Goal: Book appointment/travel/reservation

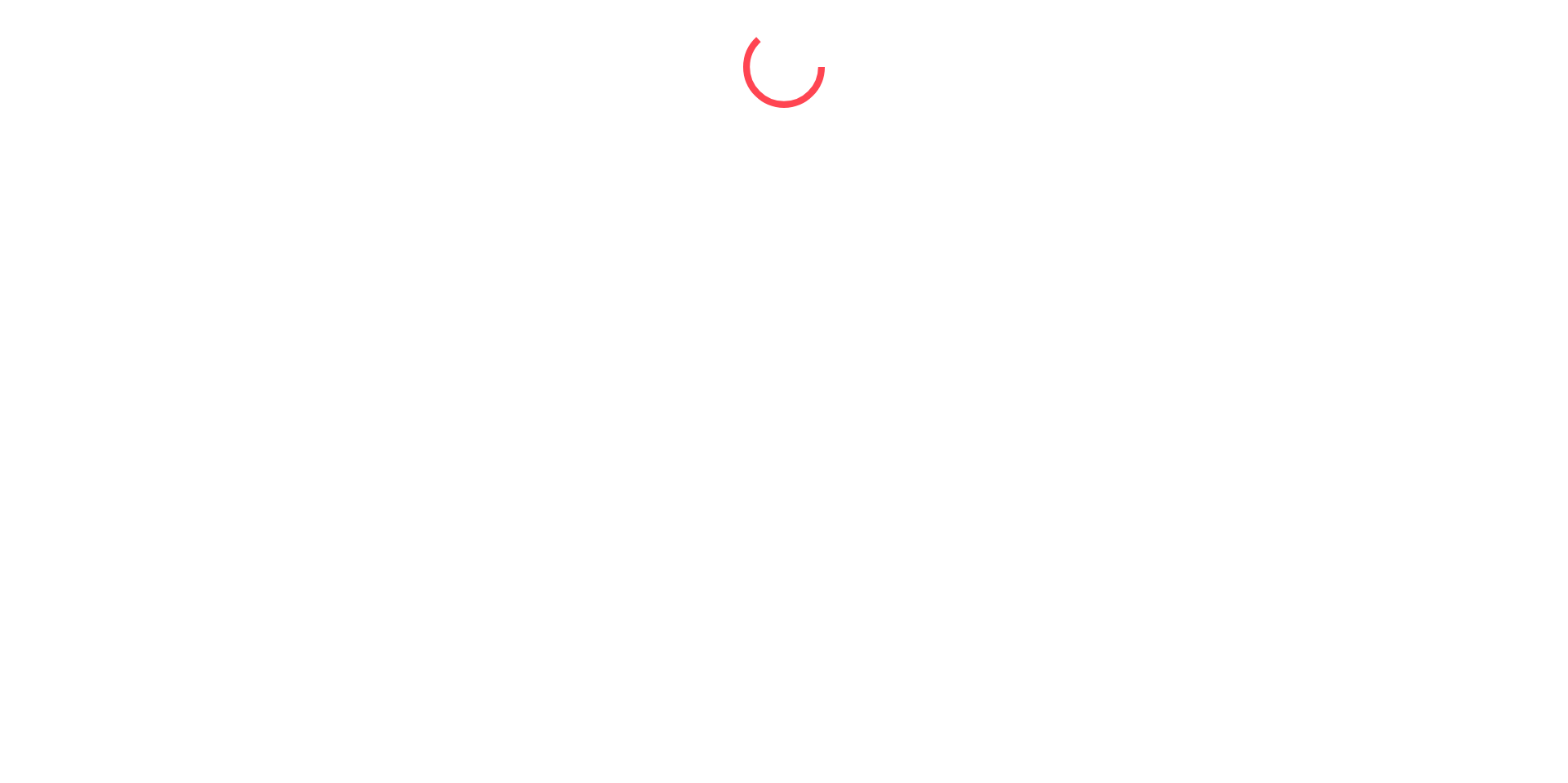
select select "*"
select select "****"
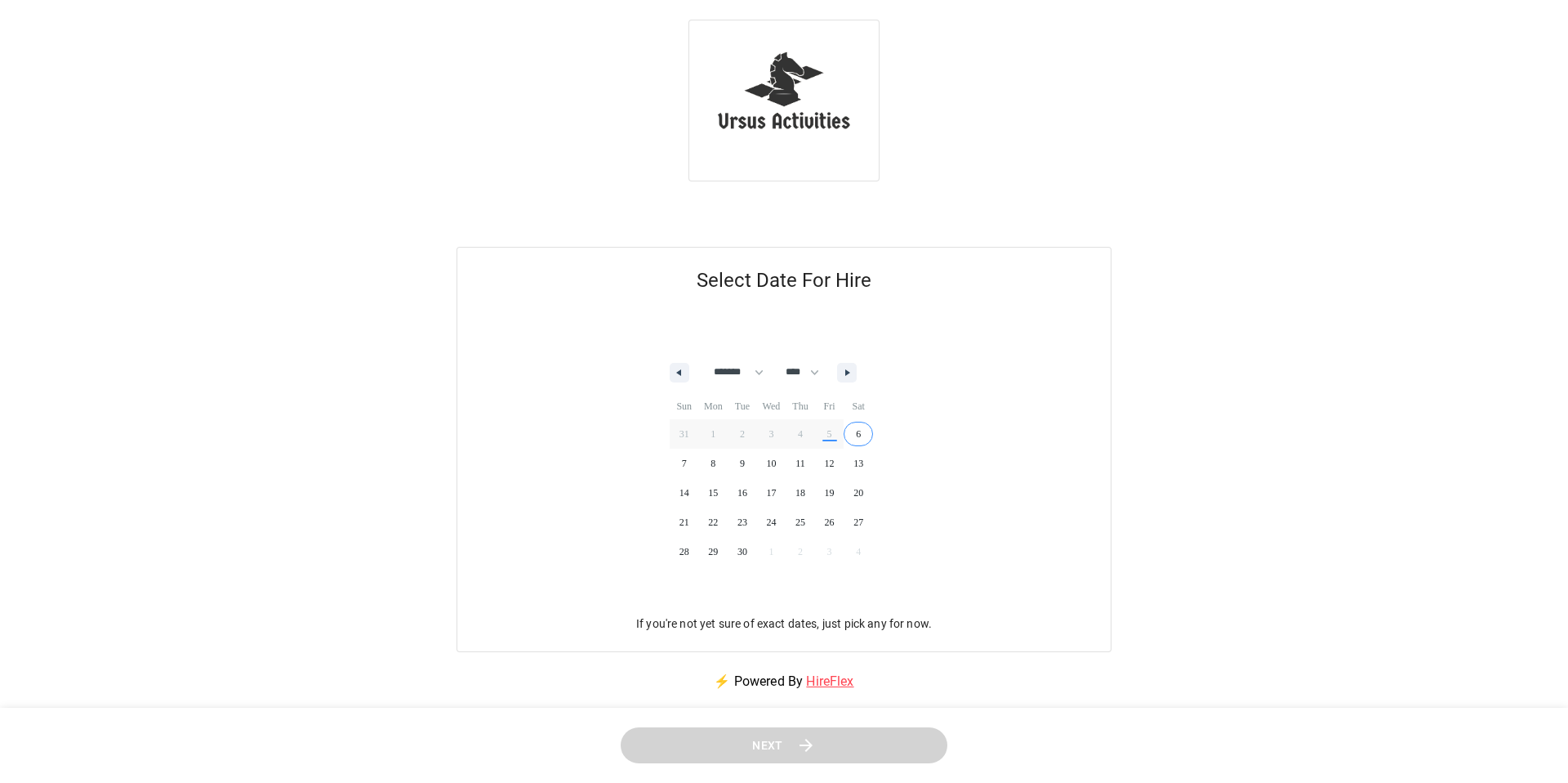
click at [873, 444] on span "6" at bounding box center [859, 433] width 30 height 21
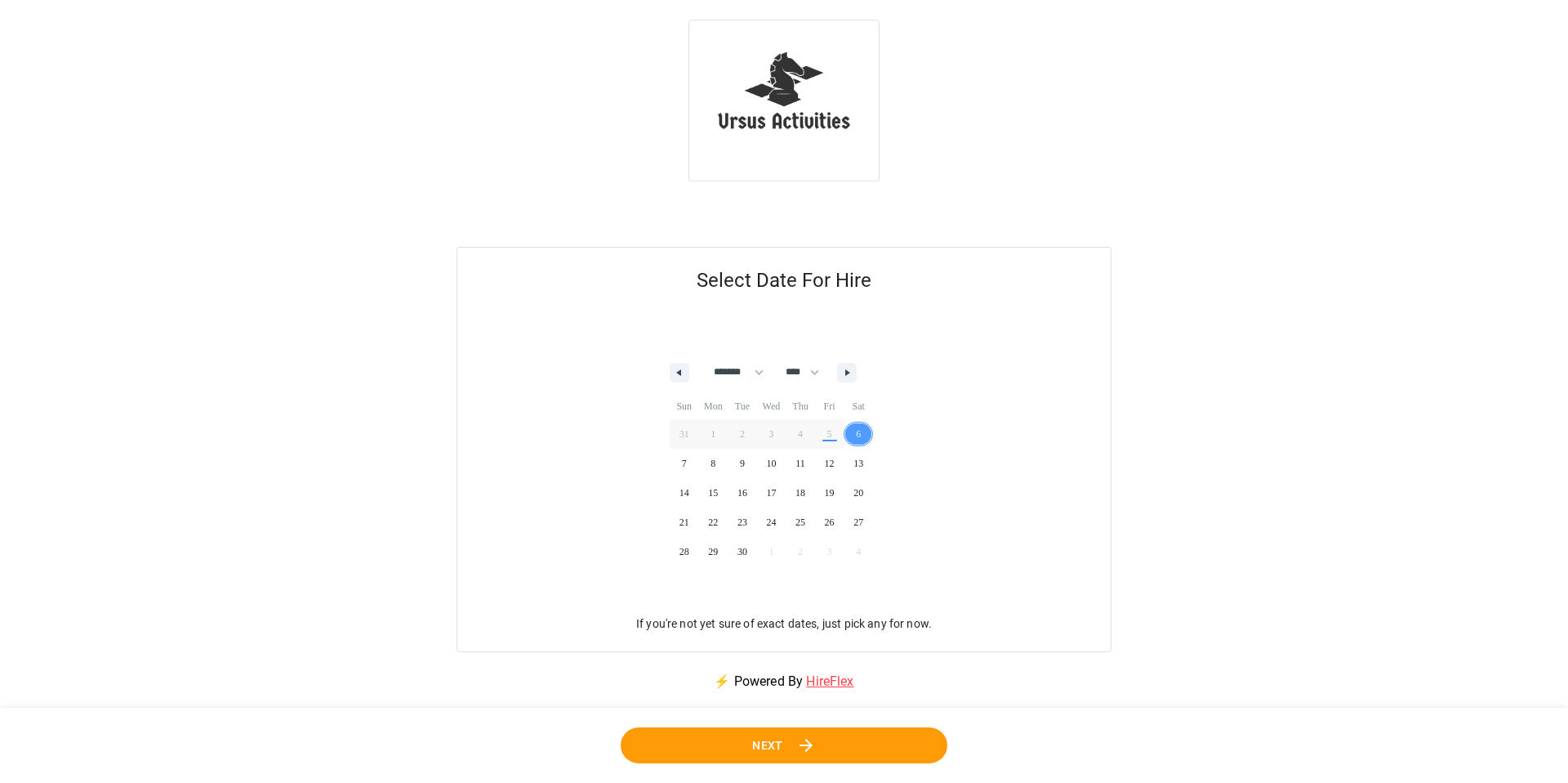
click at [841, 738] on button "Next" at bounding box center [784, 744] width 330 height 37
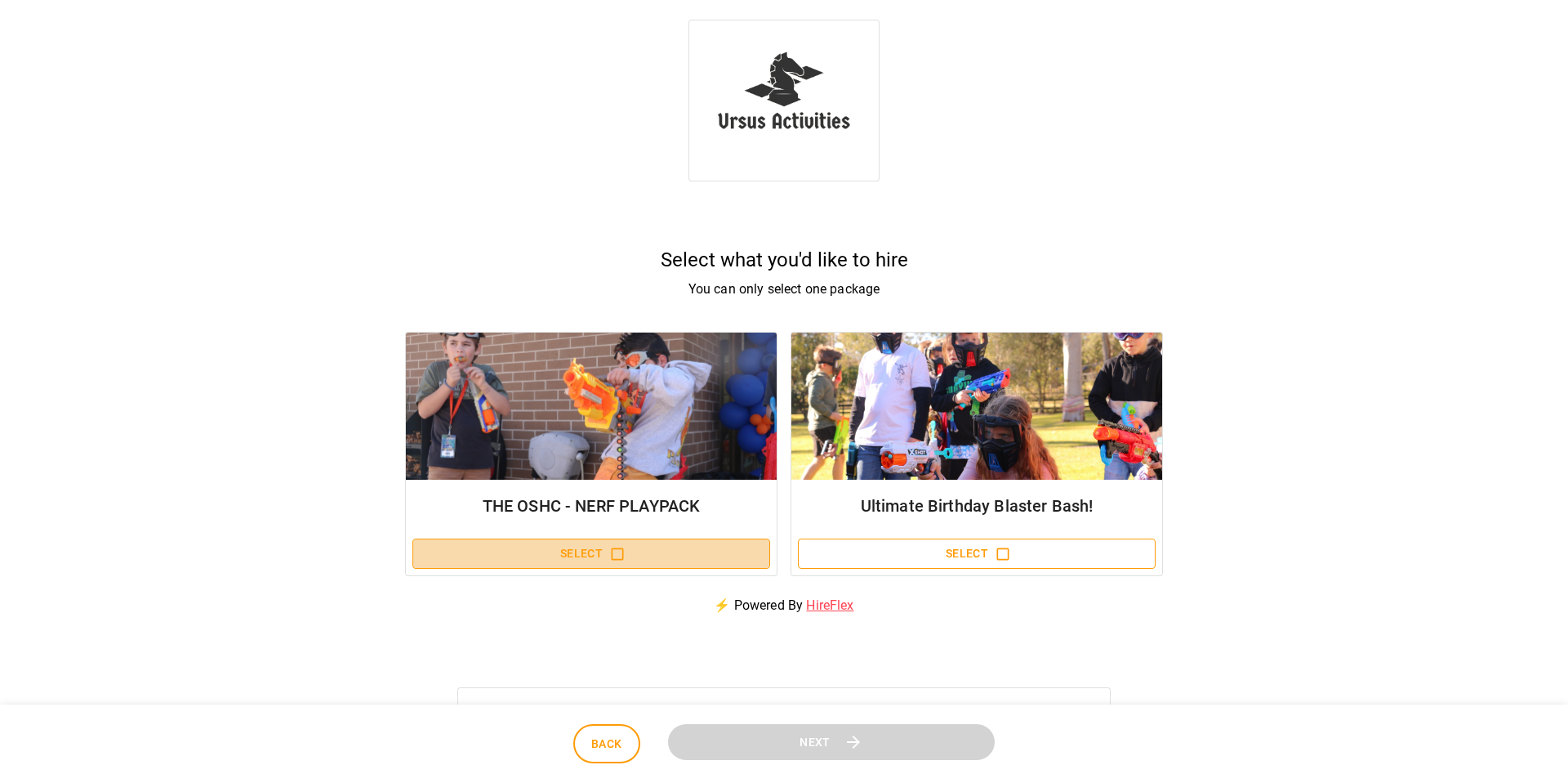
click at [622, 553] on icon "button" at bounding box center [618, 554] width 12 height 12
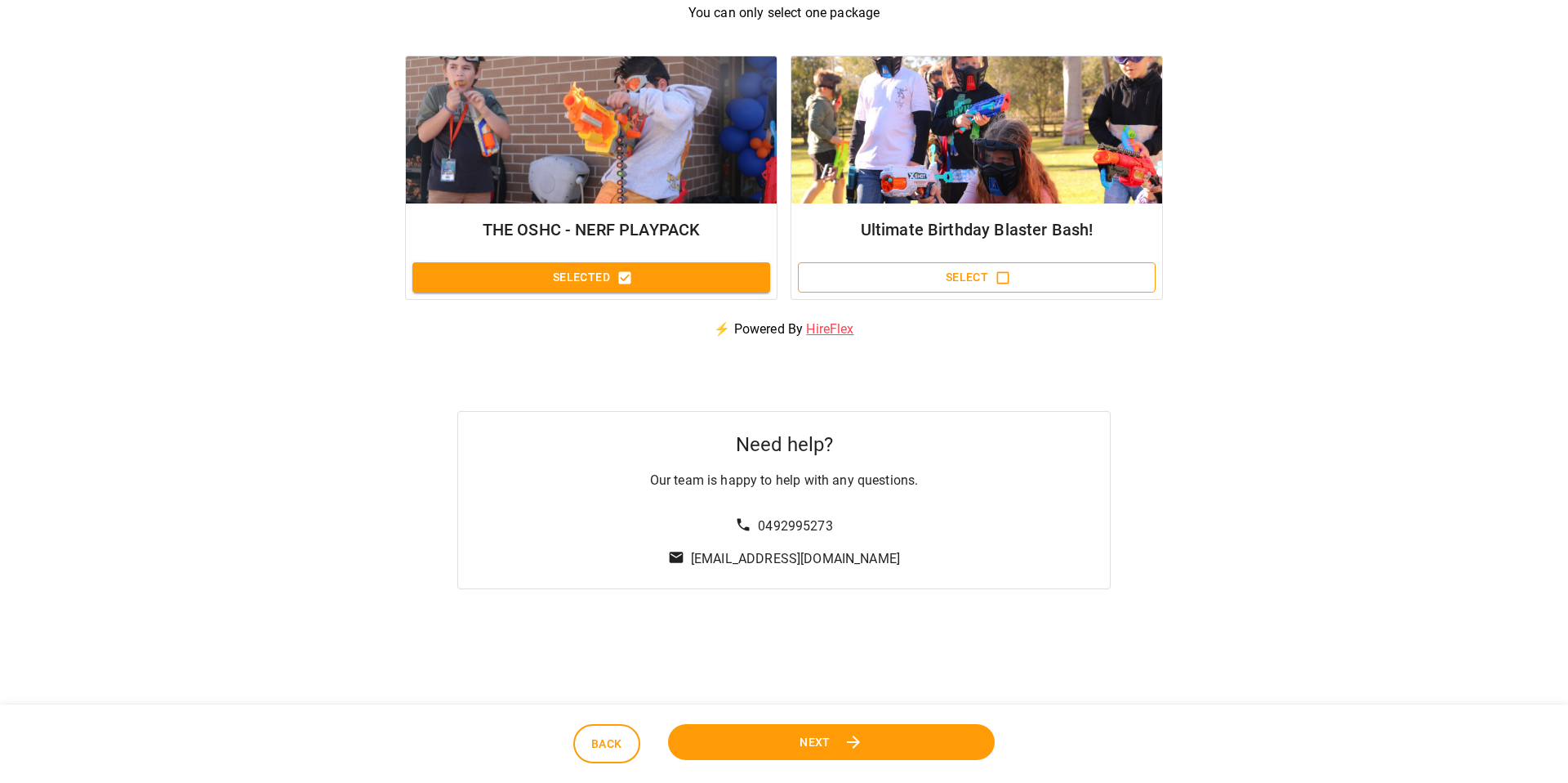
scroll to position [292, 0]
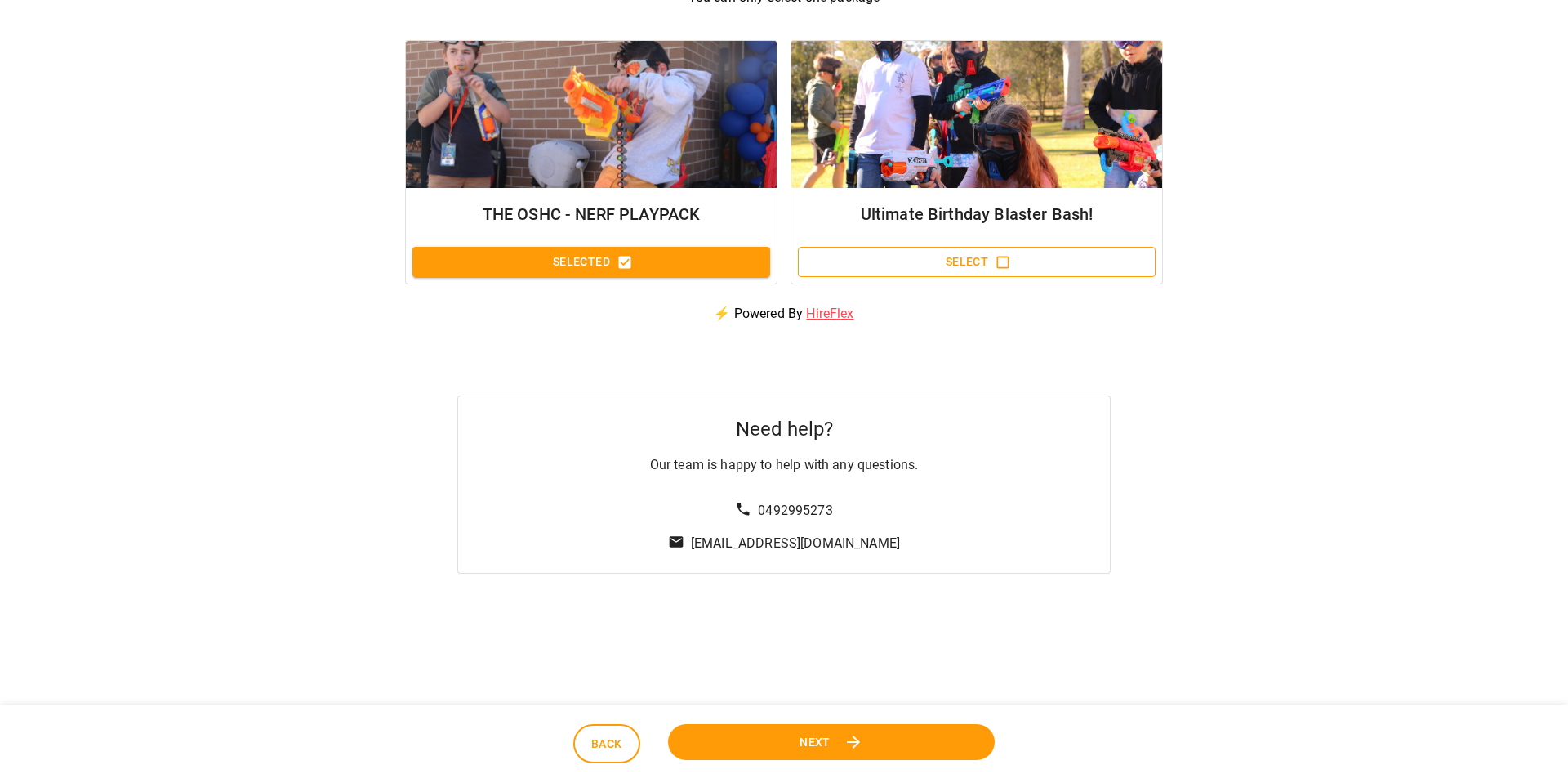
click at [821, 738] on span "Next" at bounding box center [814, 741] width 32 height 21
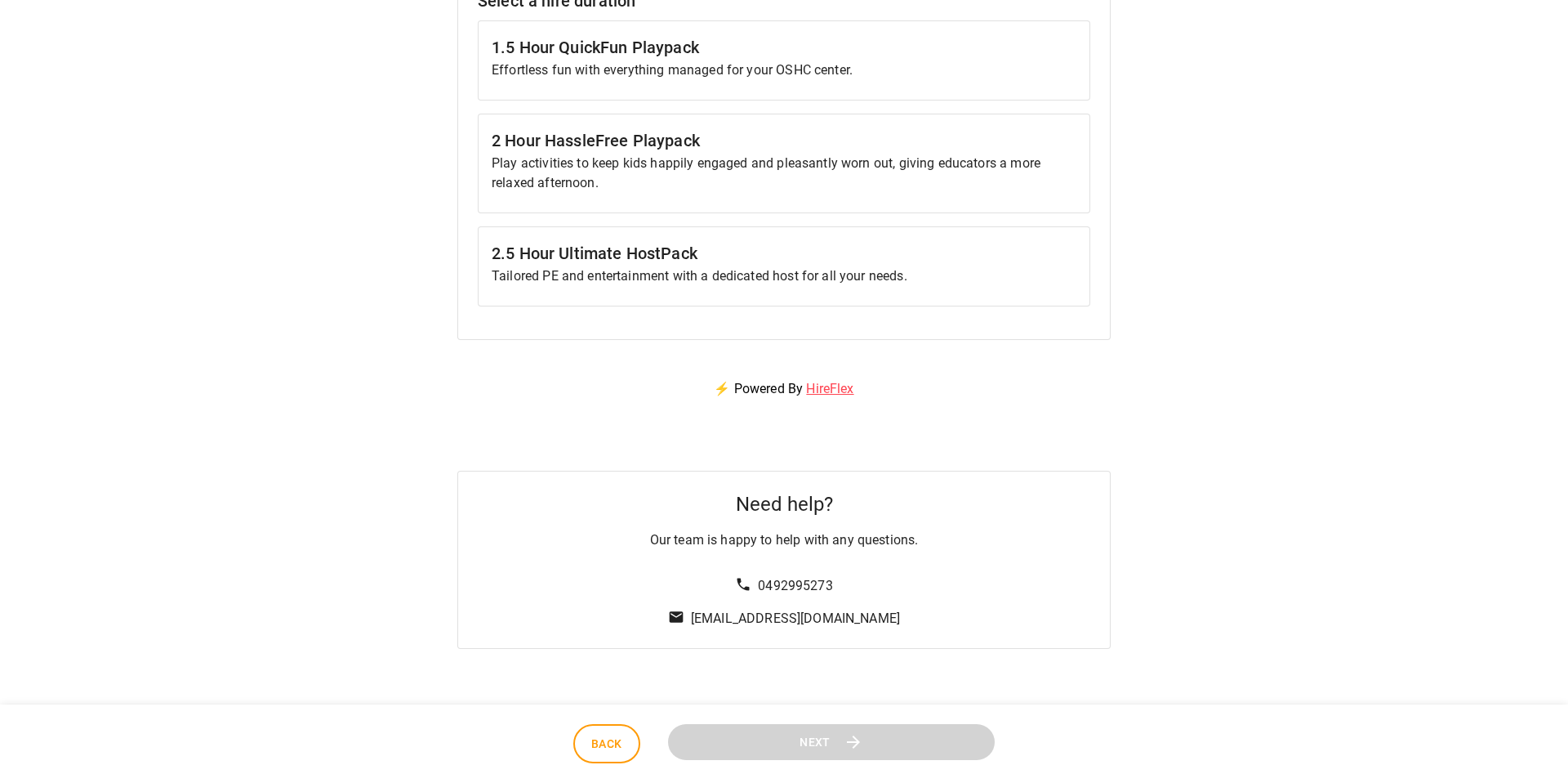
scroll to position [376, 0]
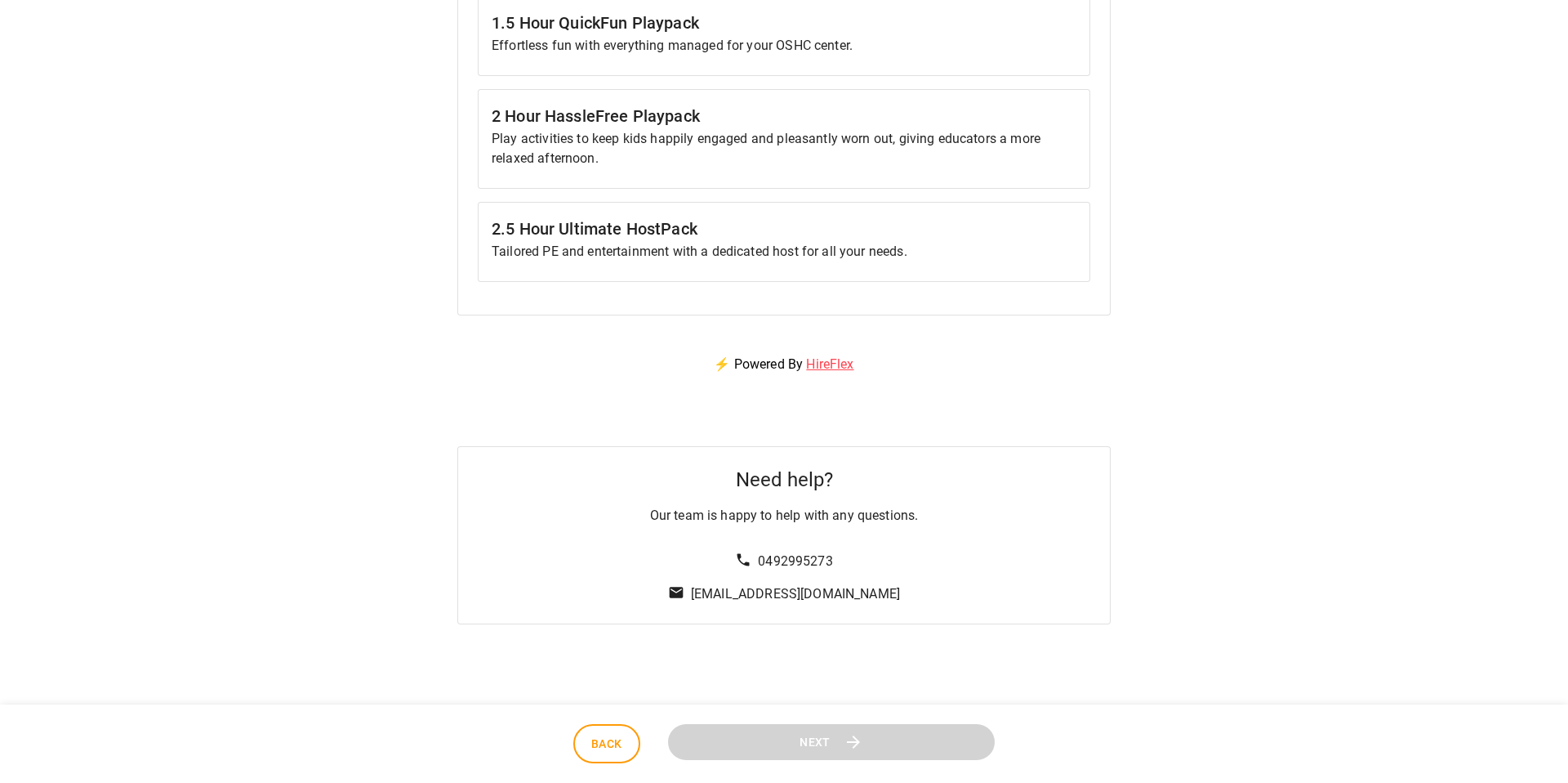
click at [644, 251] on p "Tailored PE and entertainment with a dedicated host for all your needs." at bounding box center [784, 252] width 584 height 20
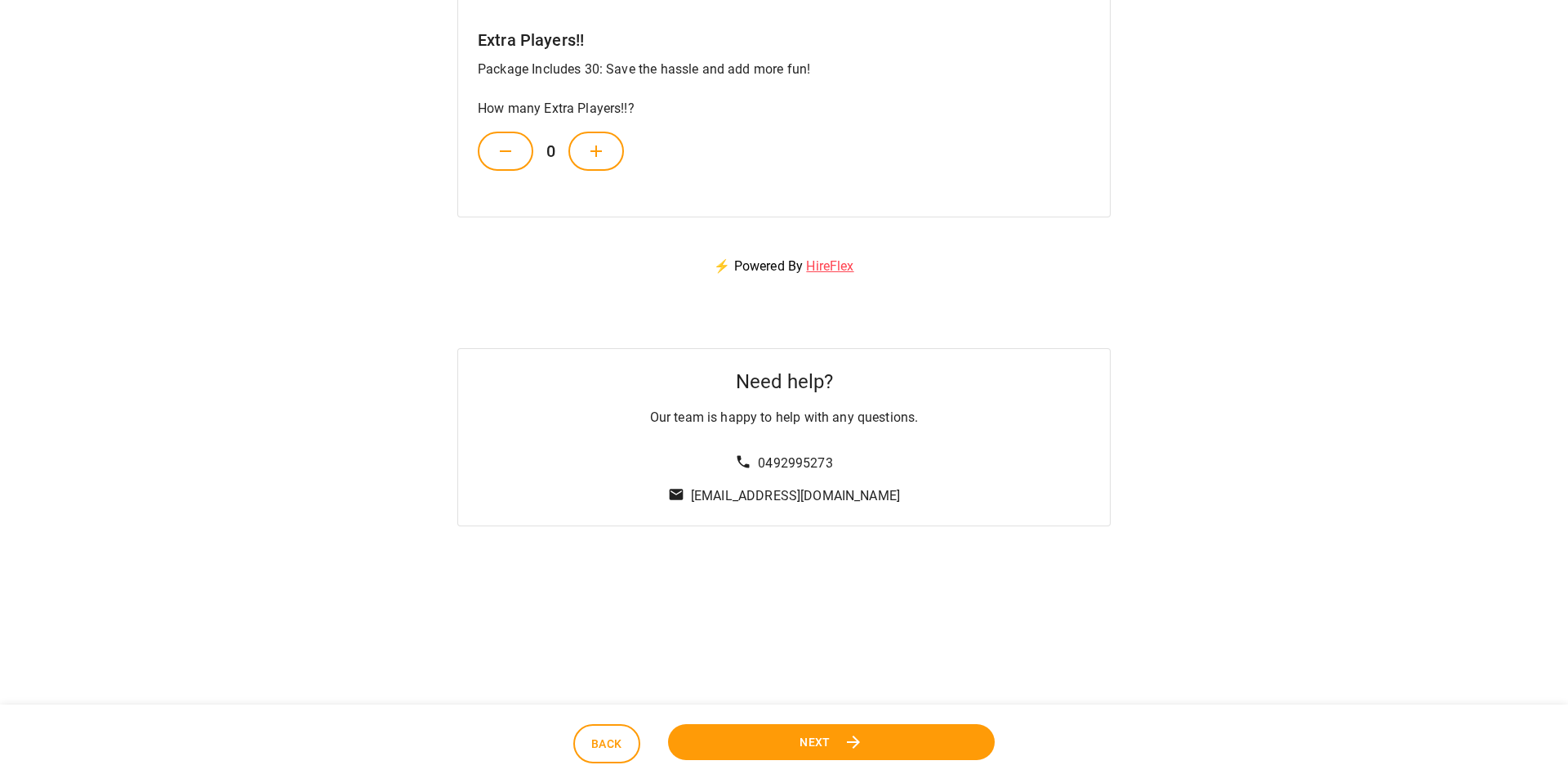
scroll to position [721, 0]
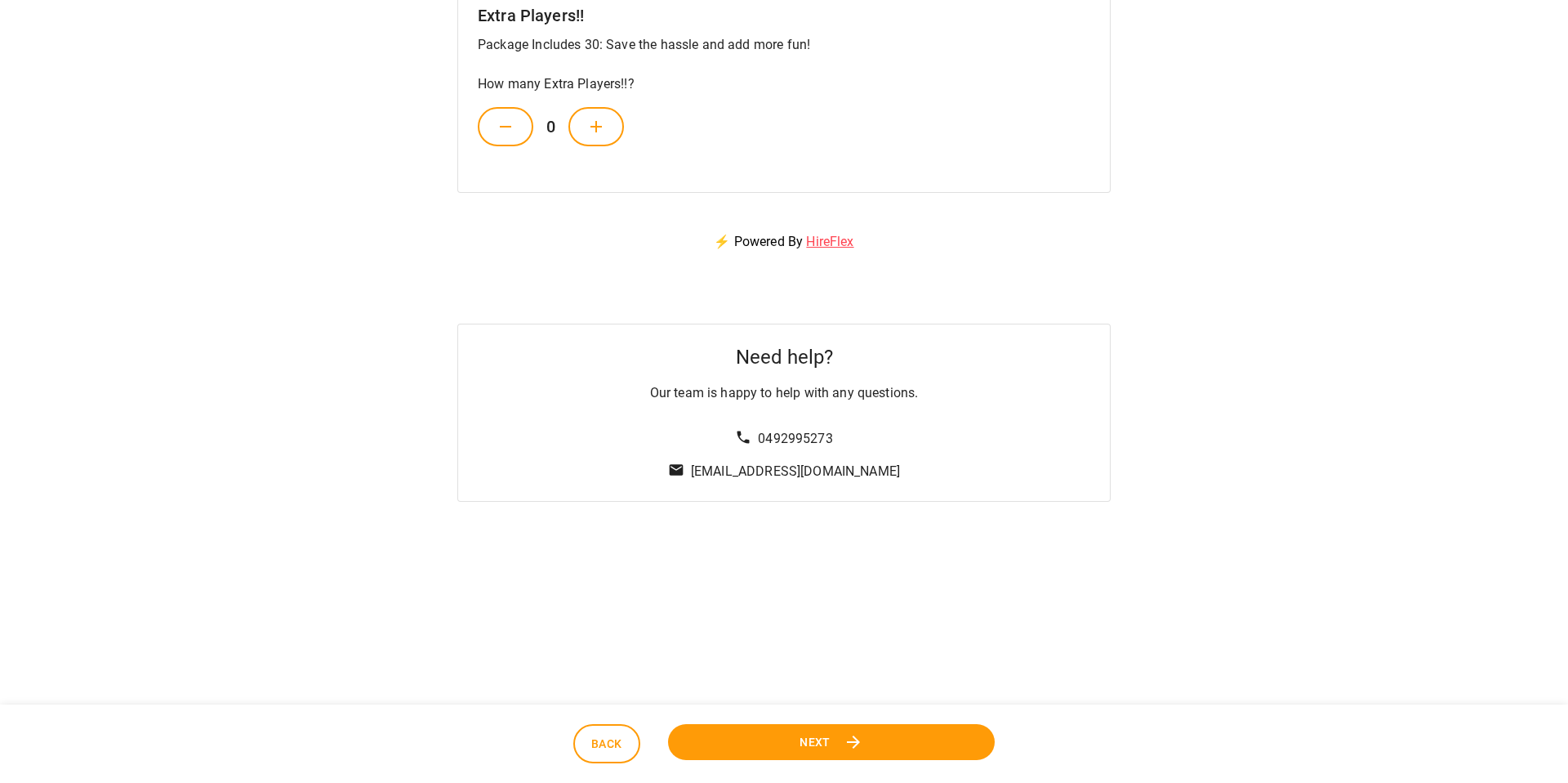
click at [810, 736] on span "Next" at bounding box center [814, 741] width 32 height 21
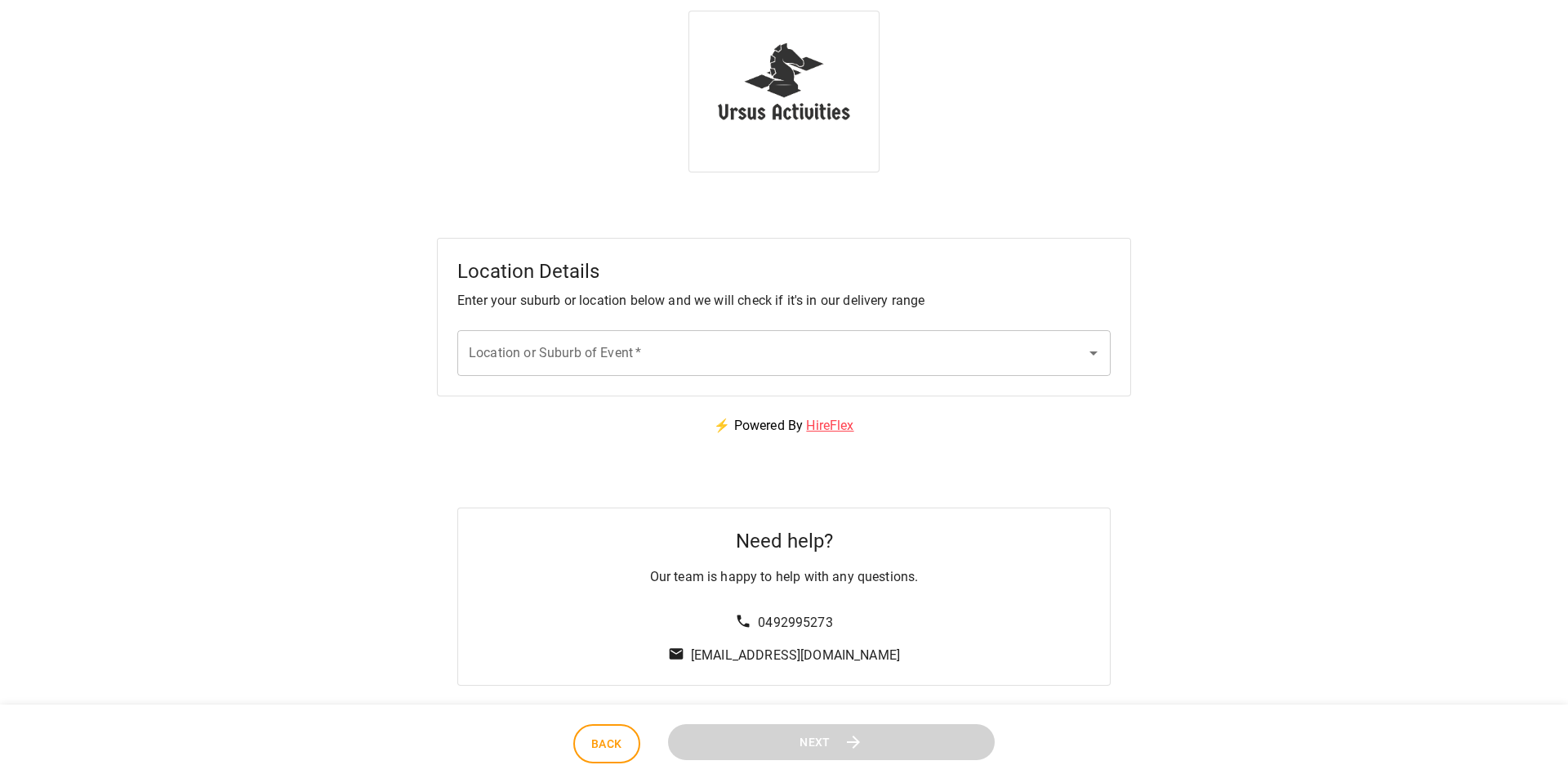
scroll to position [0, 0]
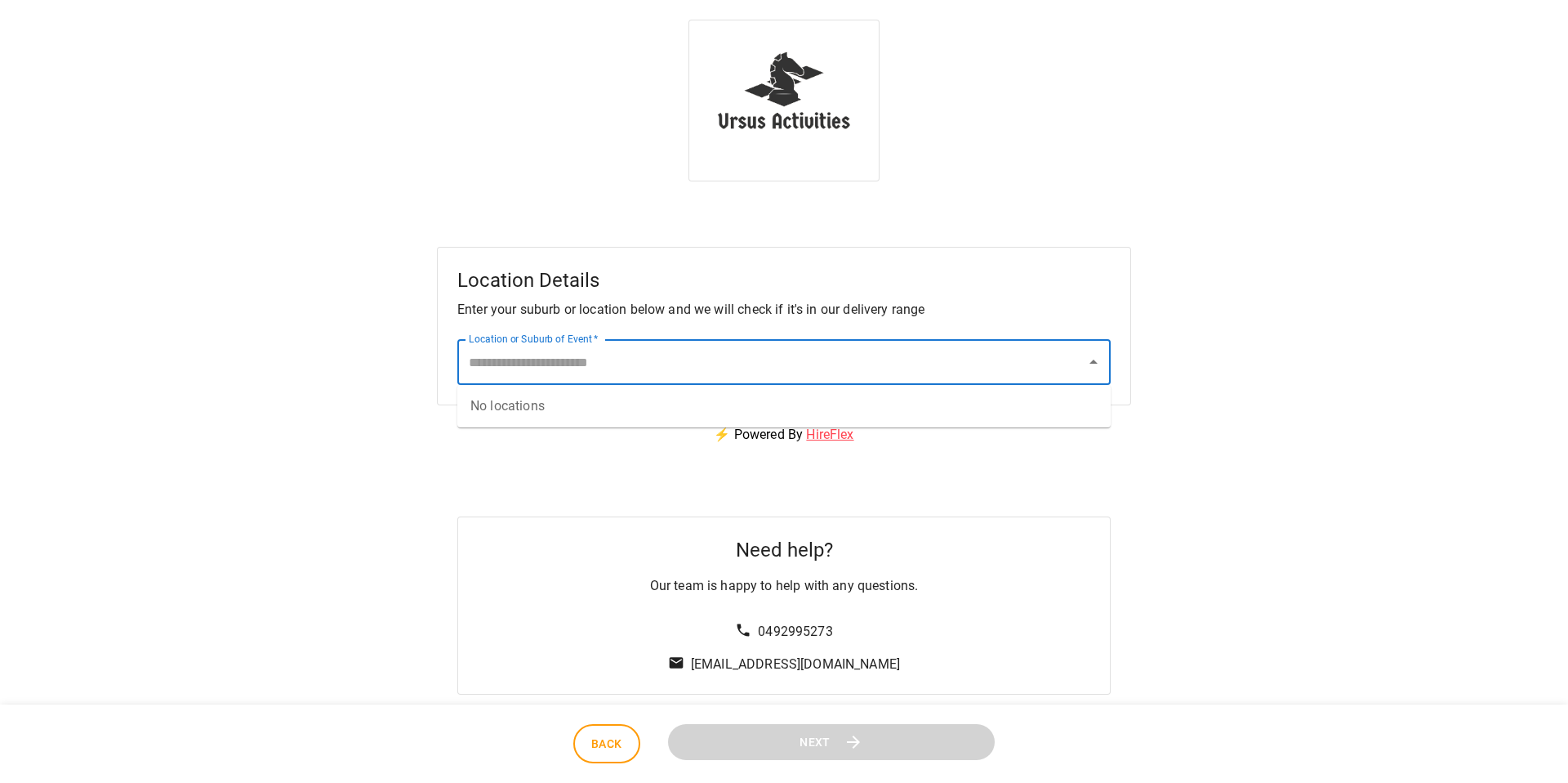
click at [683, 367] on input "Location or Suburb of Event   *" at bounding box center [772, 362] width 614 height 31
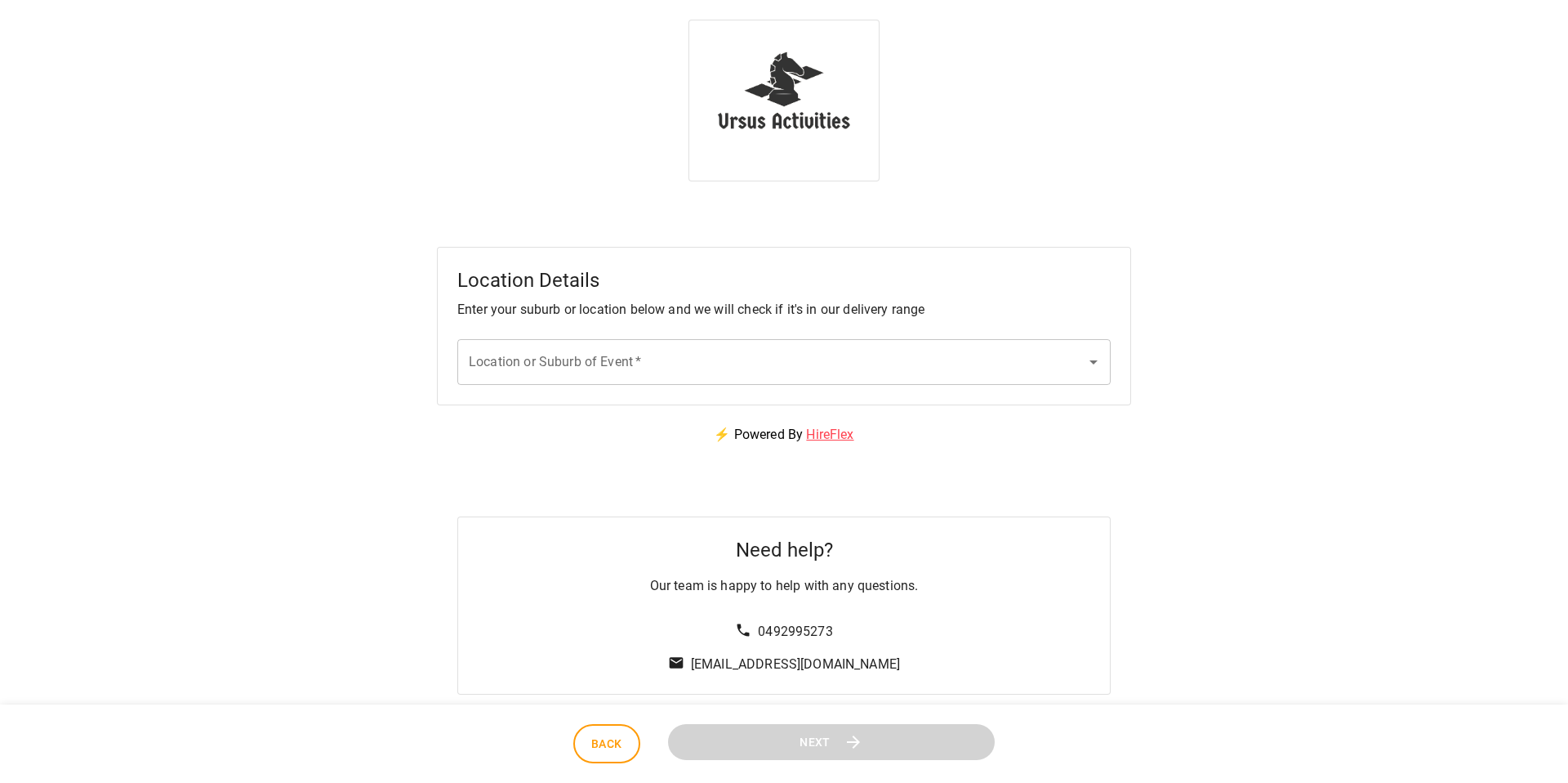
click at [694, 473] on div "Need help? Our team is happy to help with any questions. 0492995273 [EMAIL_ADDR…" at bounding box center [784, 579] width 1529 height 230
